Goal: Entertainment & Leisure: Consume media (video, audio)

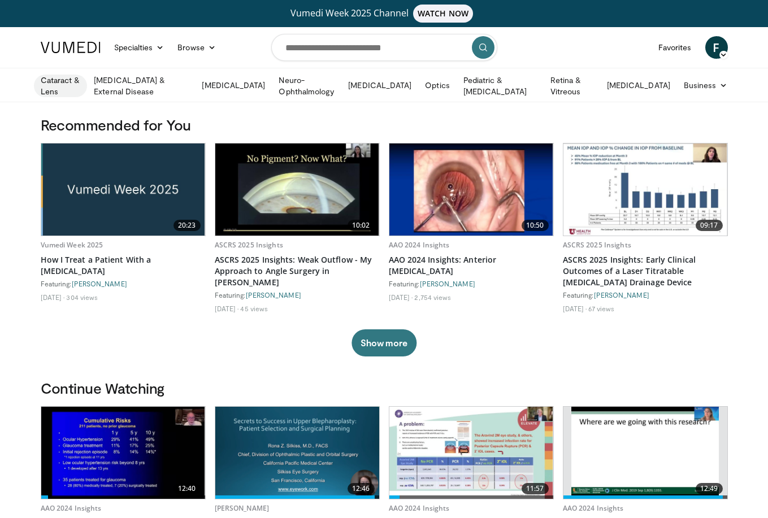
click at [62, 84] on link "Cataract & Lens" at bounding box center [61, 86] width 54 height 23
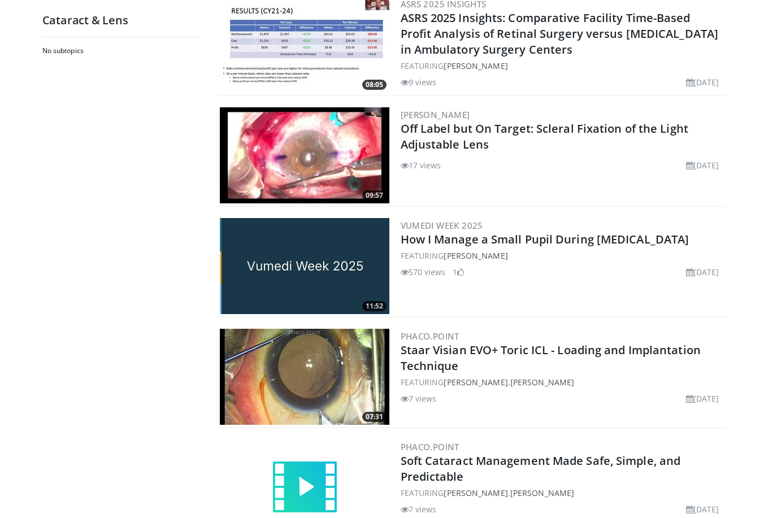
scroll to position [847, 0]
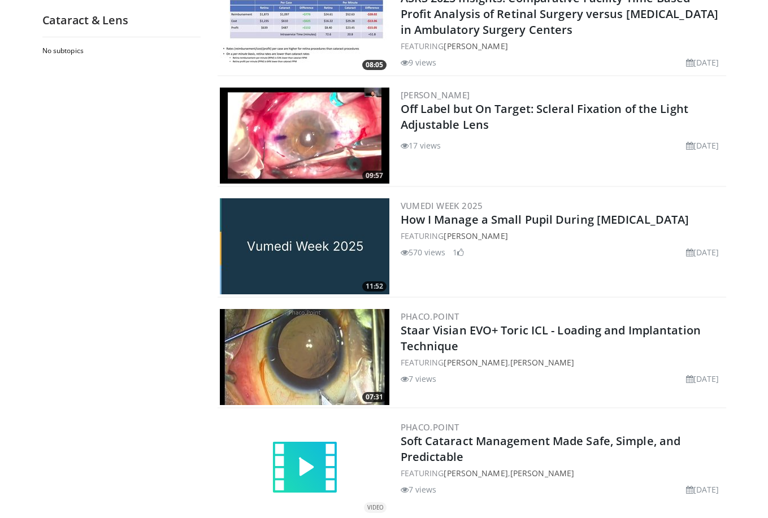
click at [318, 240] on img at bounding box center [304, 246] width 169 height 96
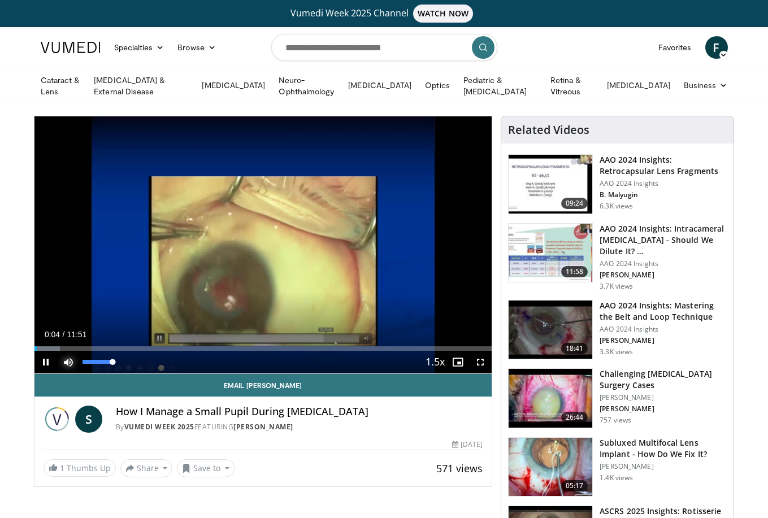
click at [66, 356] on span "Video Player" at bounding box center [68, 362] width 23 height 23
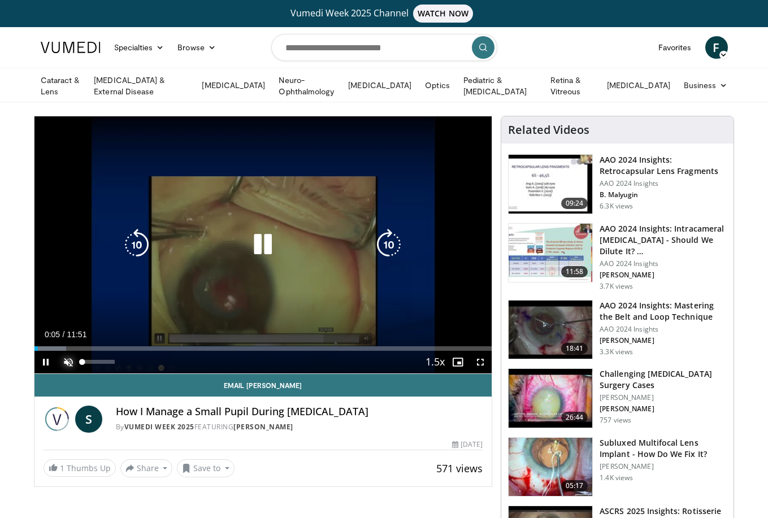
click at [71, 355] on span "Video Player" at bounding box center [68, 362] width 23 height 23
click at [341, 320] on div "10 seconds Tap to unmute" at bounding box center [263, 244] width 458 height 257
click at [255, 247] on icon "Video Player" at bounding box center [263, 245] width 32 height 32
click at [410, 296] on div "10 seconds Tap to unmute" at bounding box center [263, 244] width 458 height 257
click at [263, 241] on icon "Video Player" at bounding box center [263, 245] width 32 height 32
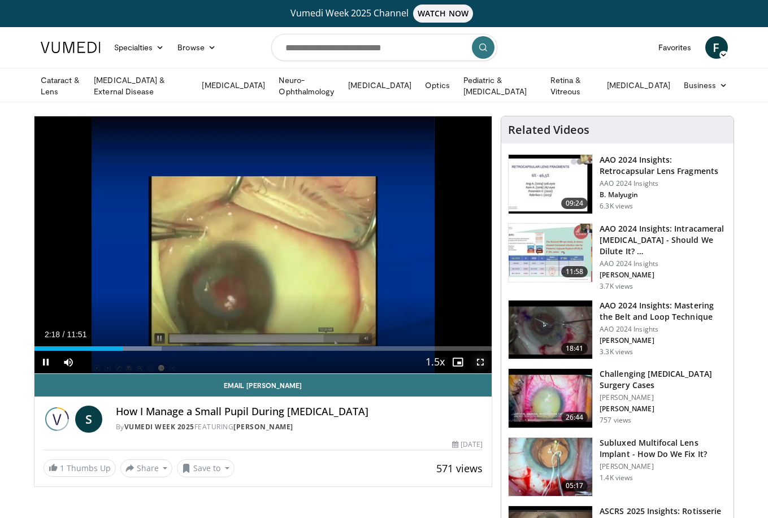
click at [481, 360] on span "Video Player" at bounding box center [480, 362] width 23 height 23
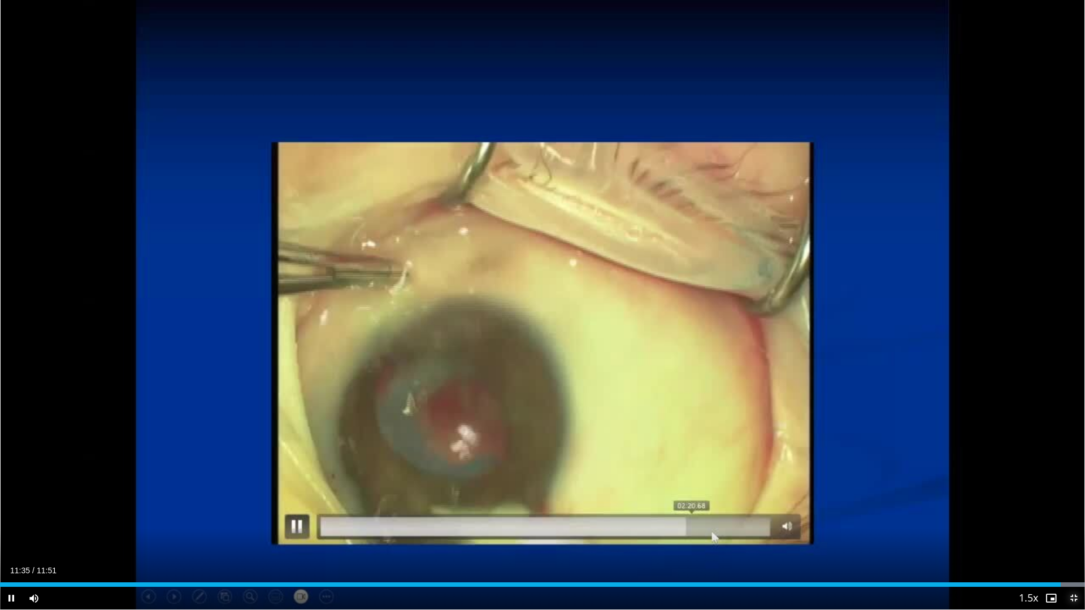
click at [776, 518] on span "Video Player" at bounding box center [1073, 598] width 23 height 23
